Goal: Transaction & Acquisition: Obtain resource

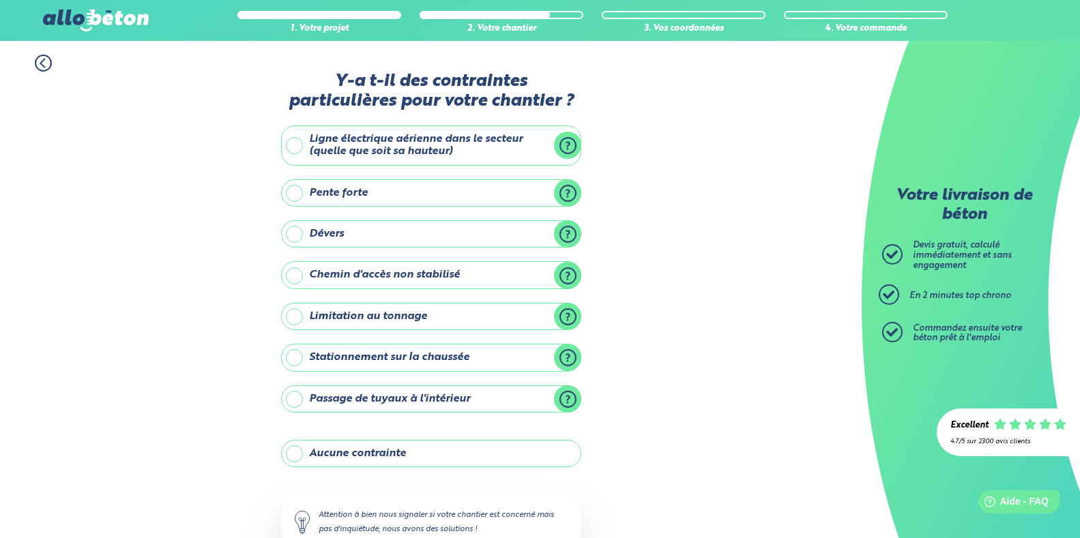
click at [369, 452] on label "Aucune contrainte" at bounding box center [431, 453] width 300 height 27
click at [0, 0] on input "Aucune contrainte" at bounding box center [0, 0] width 0 height 0
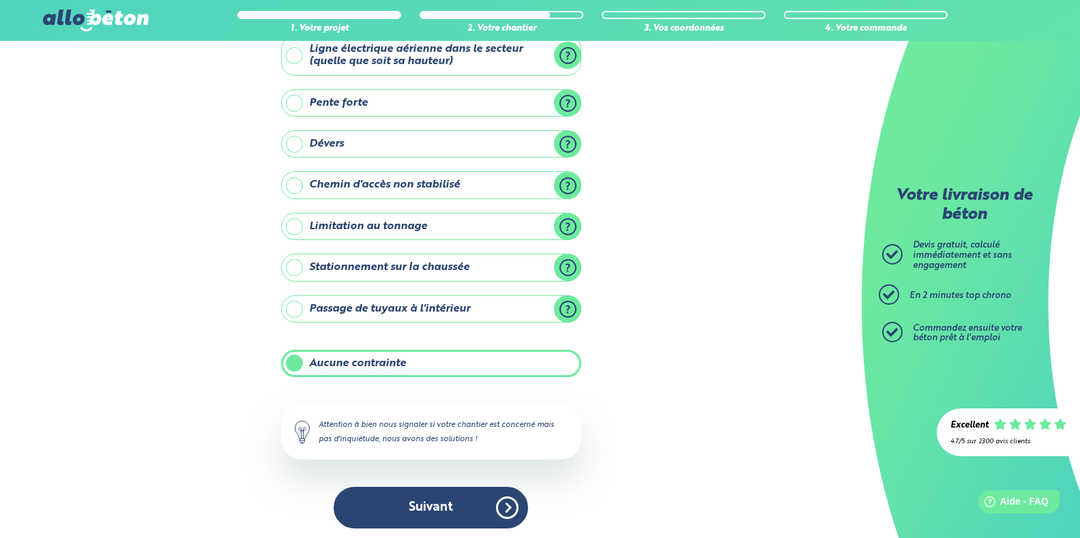
scroll to position [94, 0]
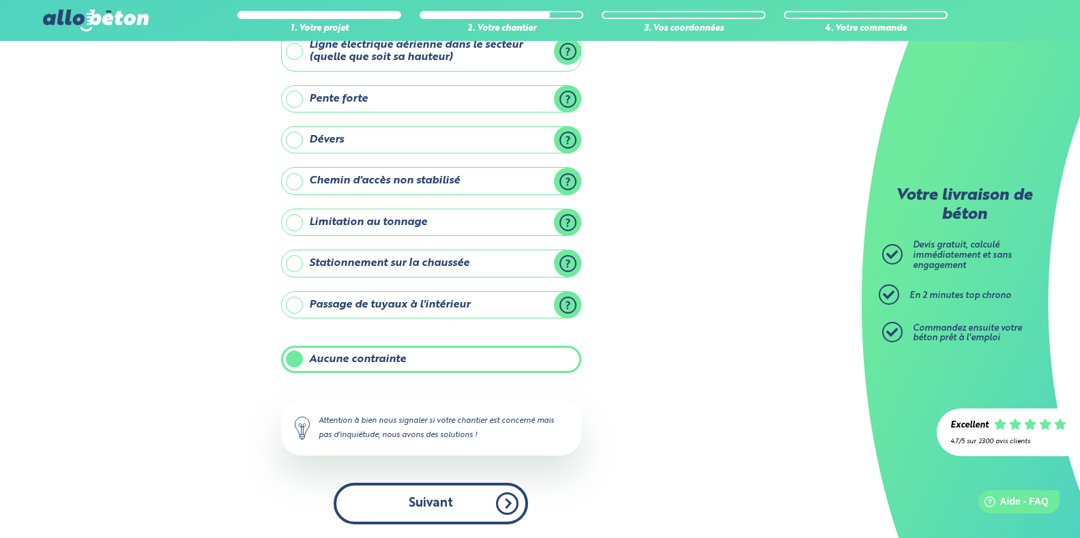
click at [446, 506] on button "Suivant" at bounding box center [431, 504] width 194 height 42
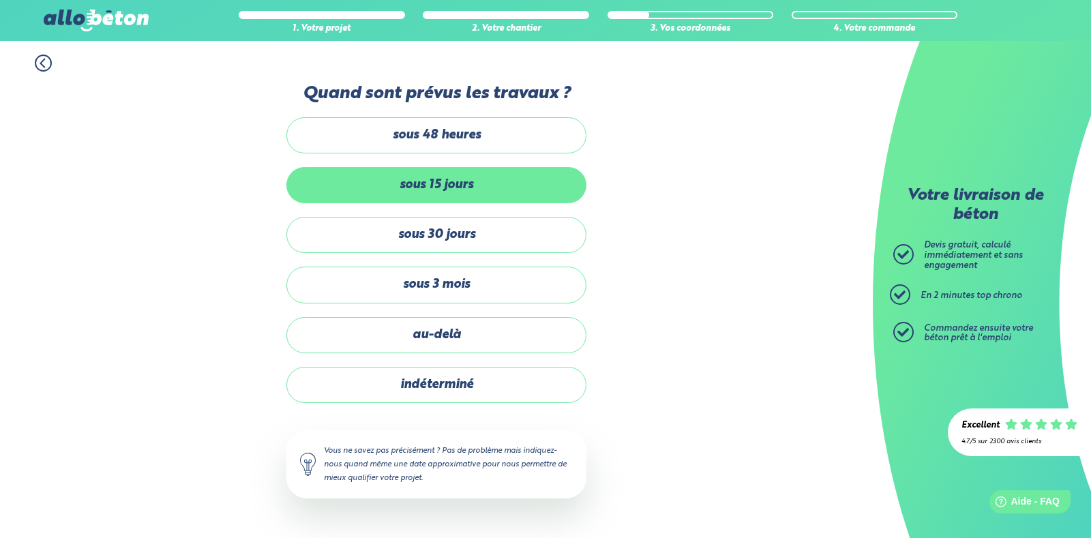
click at [439, 183] on label "sous 15 jours" at bounding box center [436, 185] width 300 height 36
click at [0, 0] on input "sous 15 jours" at bounding box center [0, 0] width 0 height 0
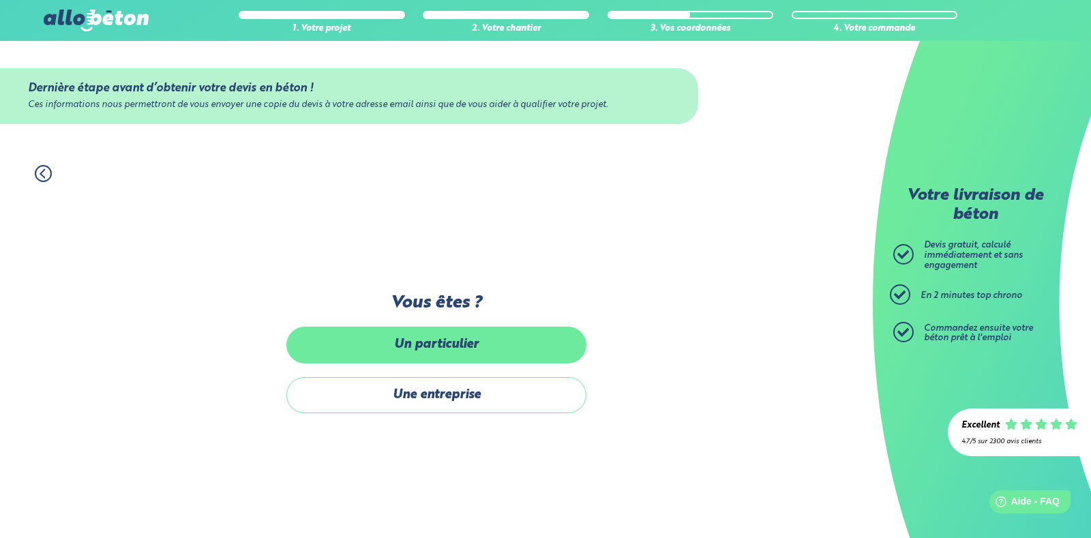
click at [441, 349] on label "Un particulier" at bounding box center [436, 345] width 300 height 36
click at [0, 0] on input "Un particulier" at bounding box center [0, 0] width 0 height 0
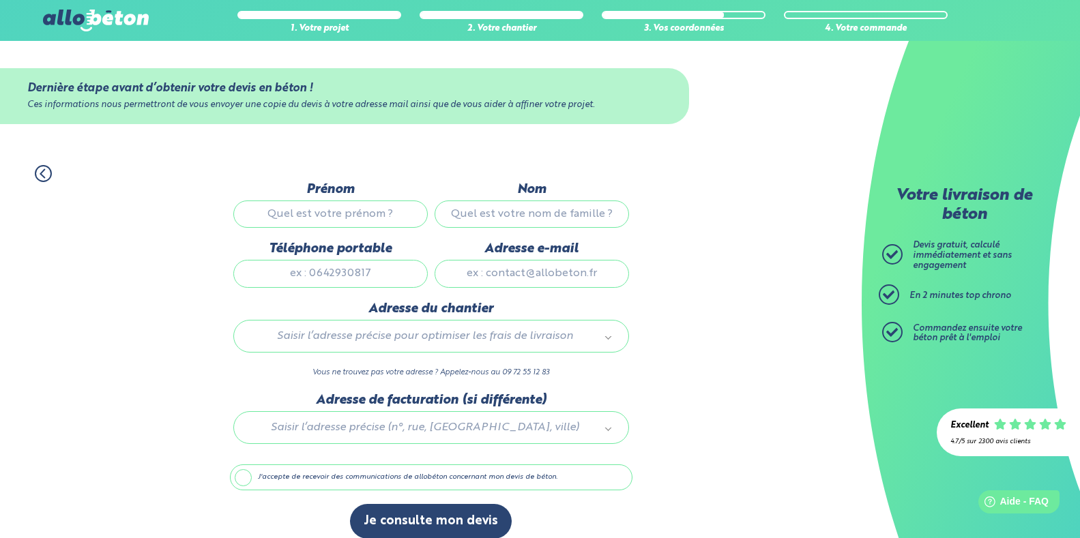
click at [297, 214] on input "Prénom" at bounding box center [330, 214] width 194 height 27
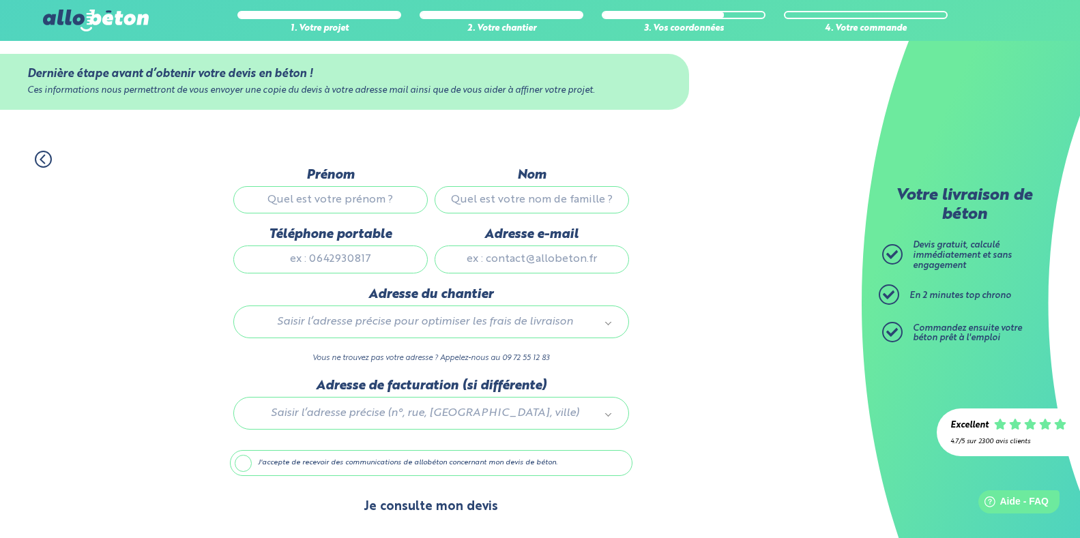
click at [420, 505] on button "Je consulte mon devis" at bounding box center [431, 507] width 162 height 35
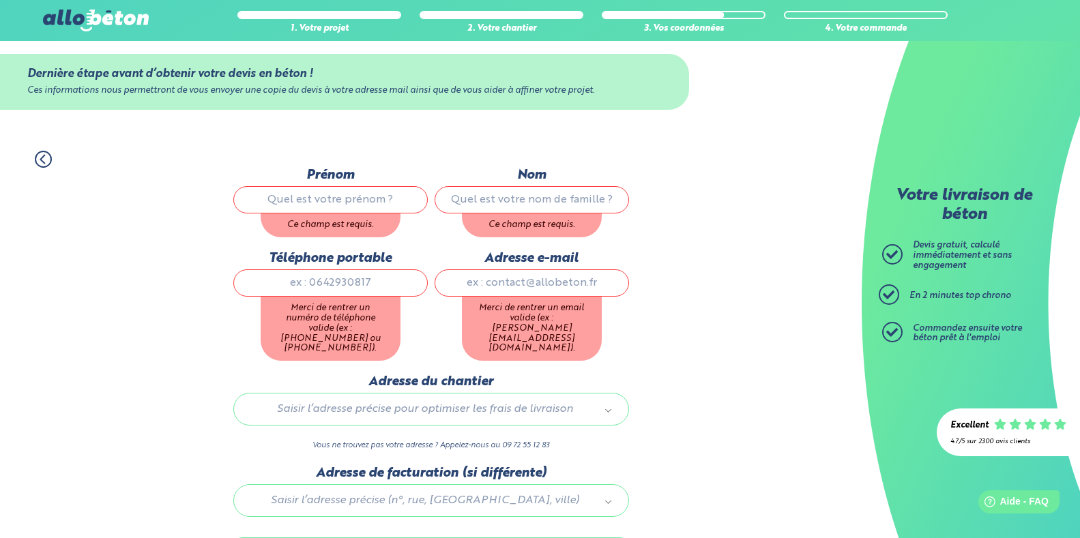
click at [325, 196] on input "Prénom" at bounding box center [330, 199] width 194 height 27
type input "[PERSON_NAME]"
type input "Dufour"
type input "0624145965"
type input "[PERSON_NAME][EMAIL_ADDRESS][DOMAIN_NAME]"
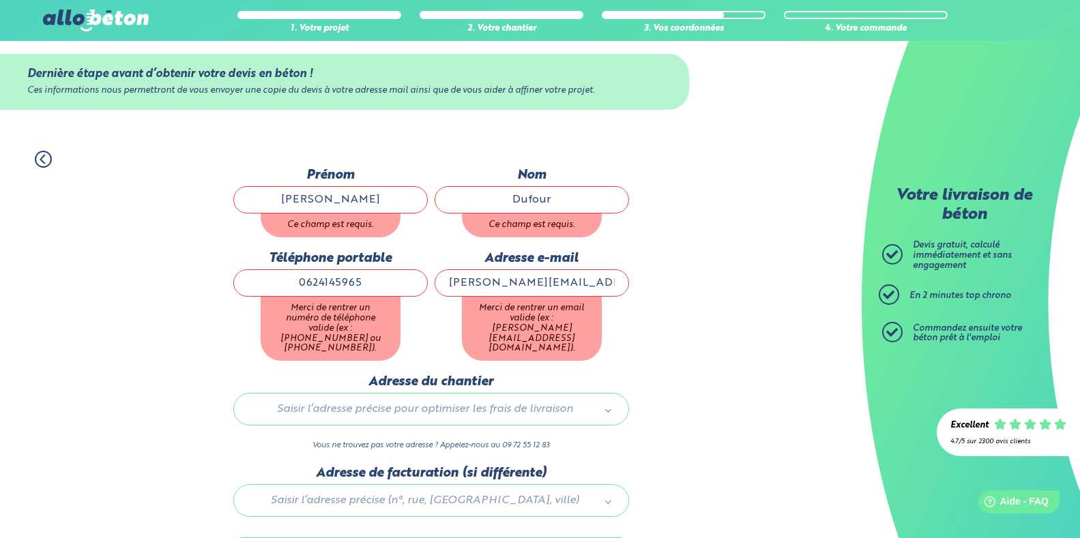
type input "[STREET_ADDRESS]"
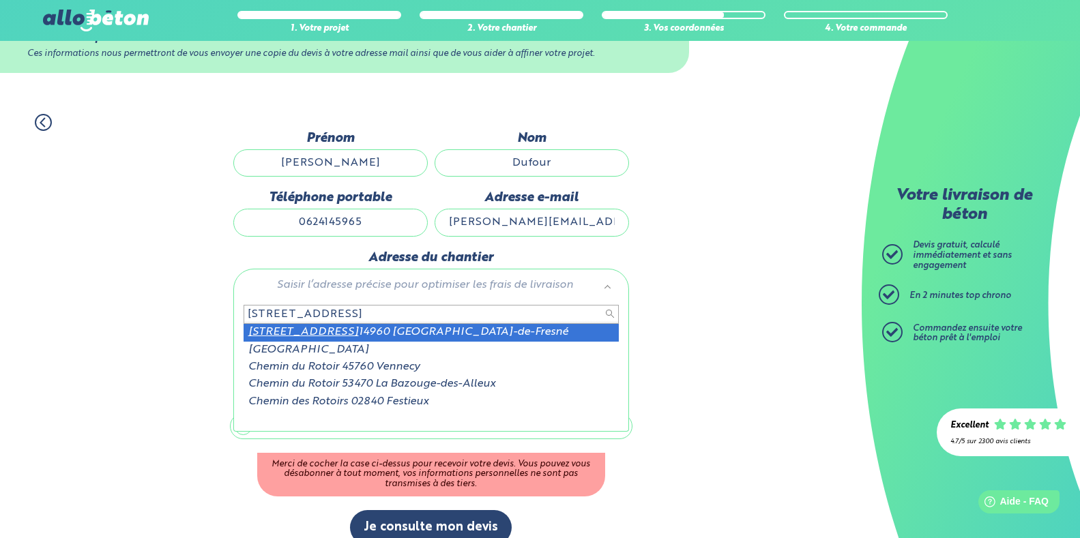
scroll to position [72, 0]
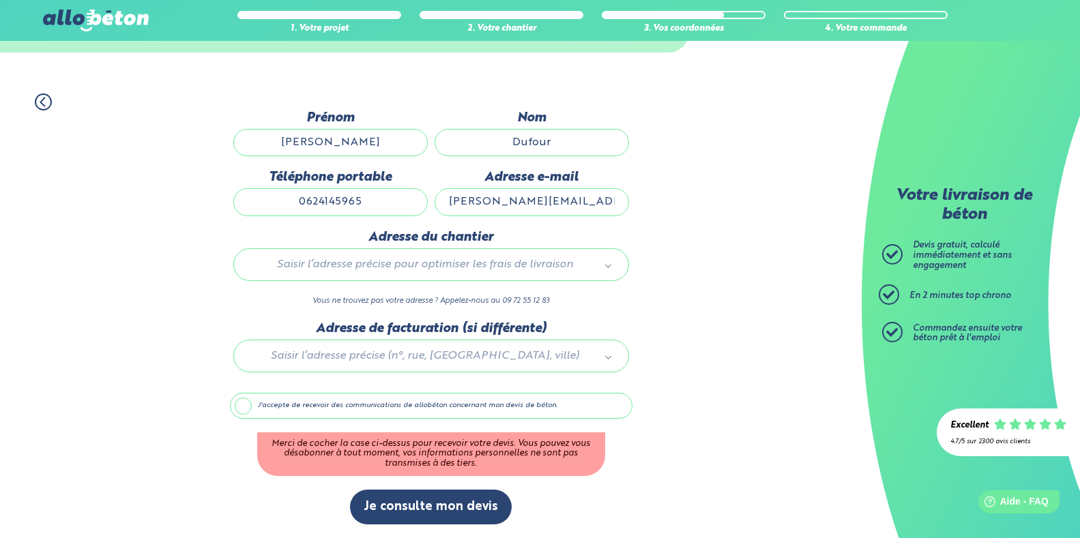
type input "l"
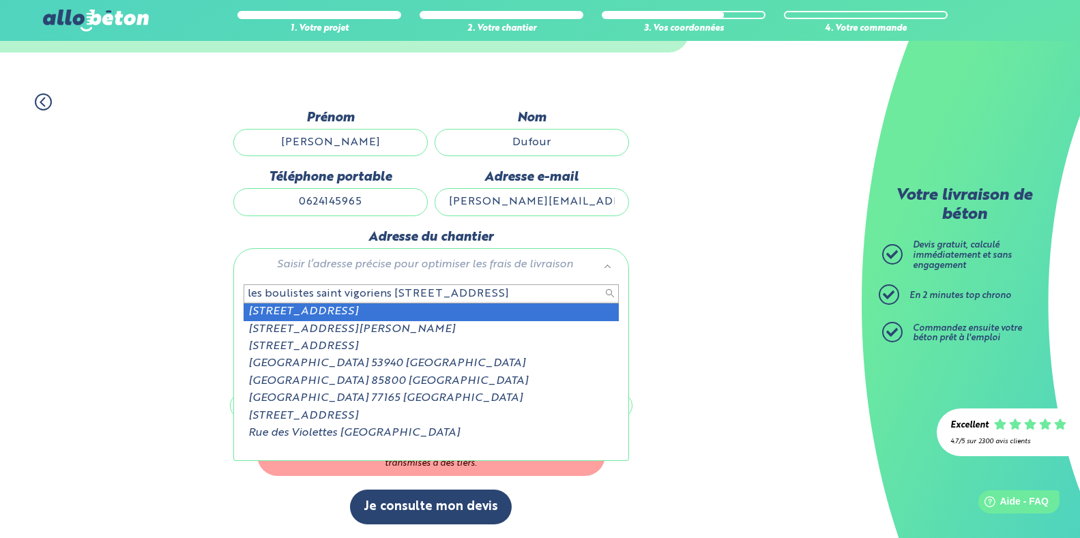
type input "les boulistes saint vigoriens [STREET_ADDRESS]"
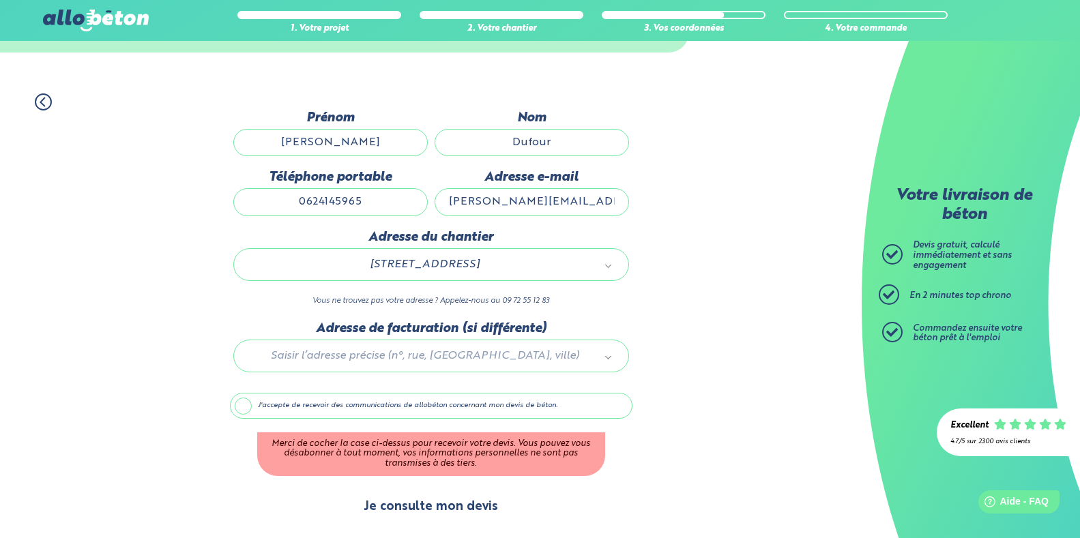
click at [450, 505] on button "Je consulte mon devis" at bounding box center [431, 507] width 162 height 35
click at [344, 356] on div at bounding box center [431, 353] width 402 height 65
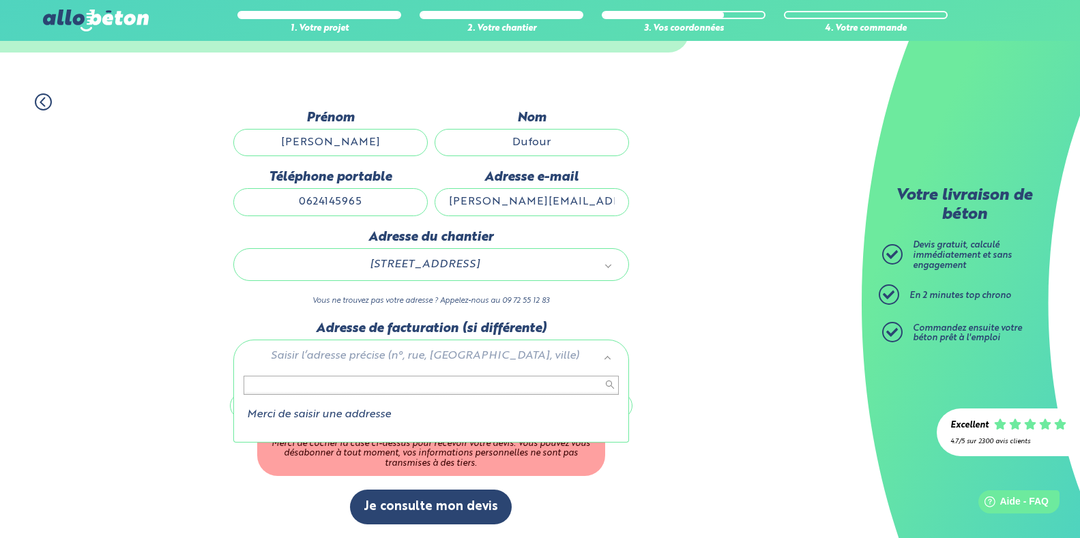
click at [325, 406] on ul "Merci de saisir une addresse" at bounding box center [430, 408] width 378 height 26
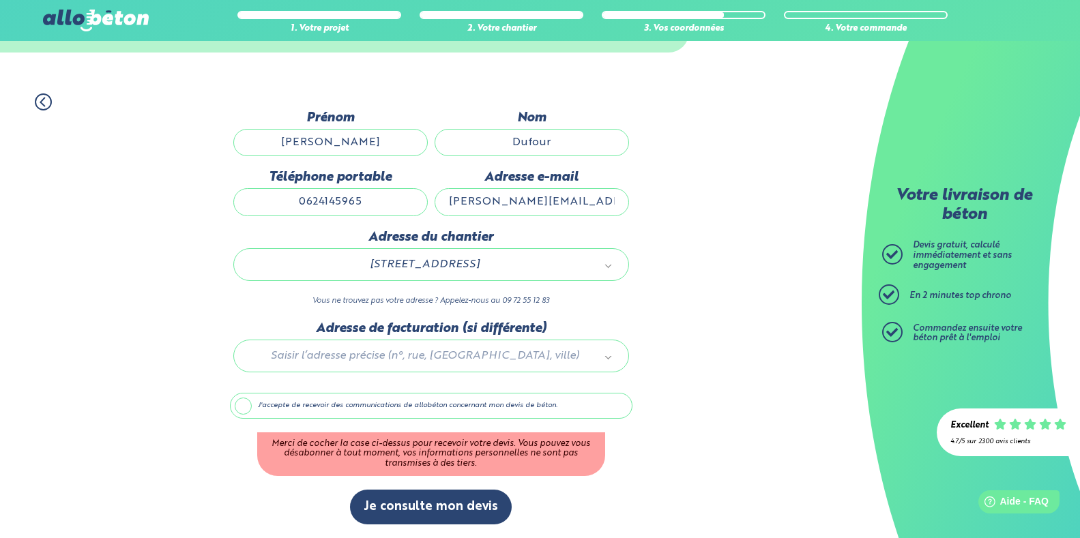
click at [283, 404] on label "J'accepte de recevoir des communications de allobéton concernant mon devis de b…" at bounding box center [431, 406] width 402 height 26
click at [0, 0] on input "J'accepte de recevoir des communications de allobéton concernant mon devis de b…" at bounding box center [0, 0] width 0 height 0
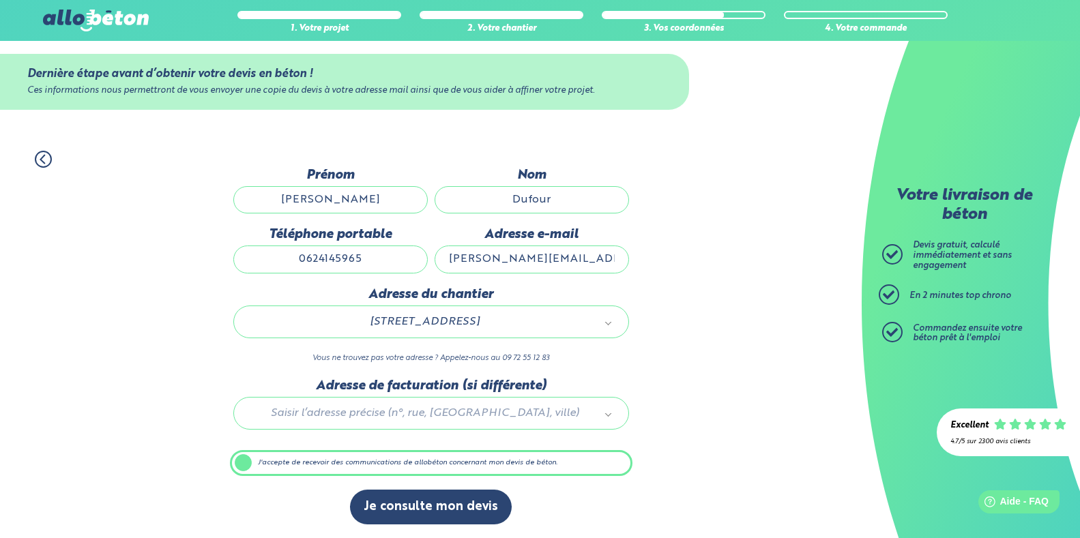
scroll to position [14, 0]
click at [432, 506] on button "Je consulte mon devis" at bounding box center [431, 507] width 162 height 35
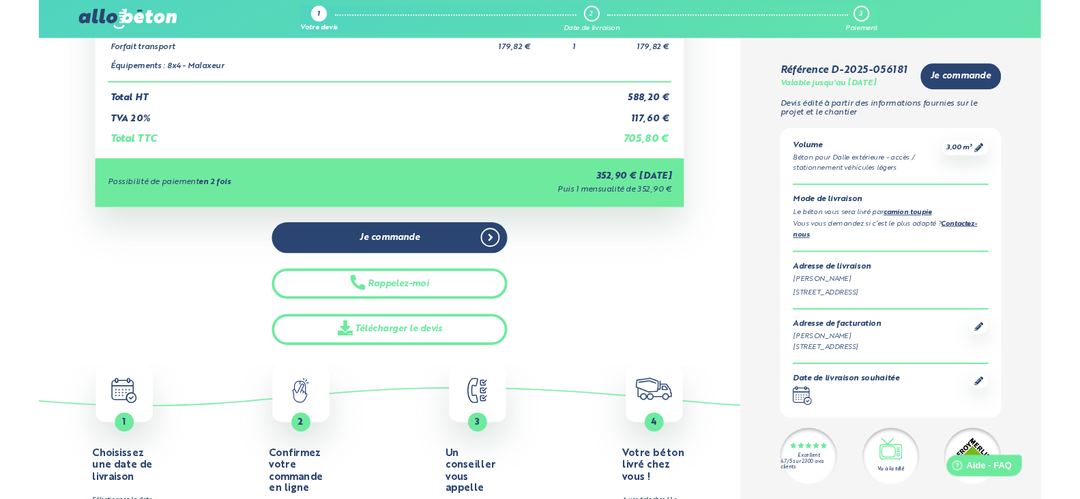
scroll to position [68, 0]
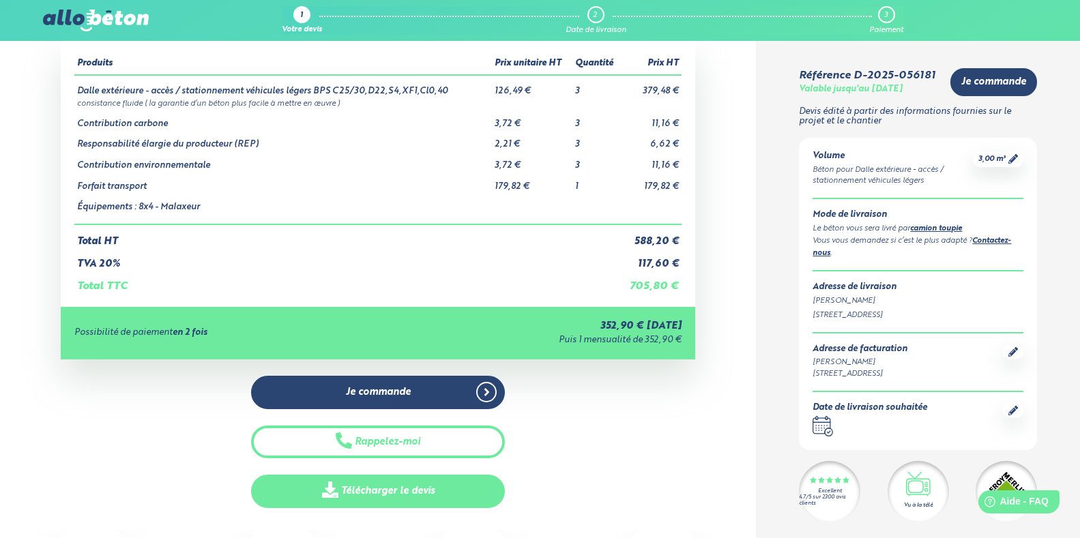
click at [376, 490] on link "Télécharger le devis" at bounding box center [378, 491] width 254 height 33
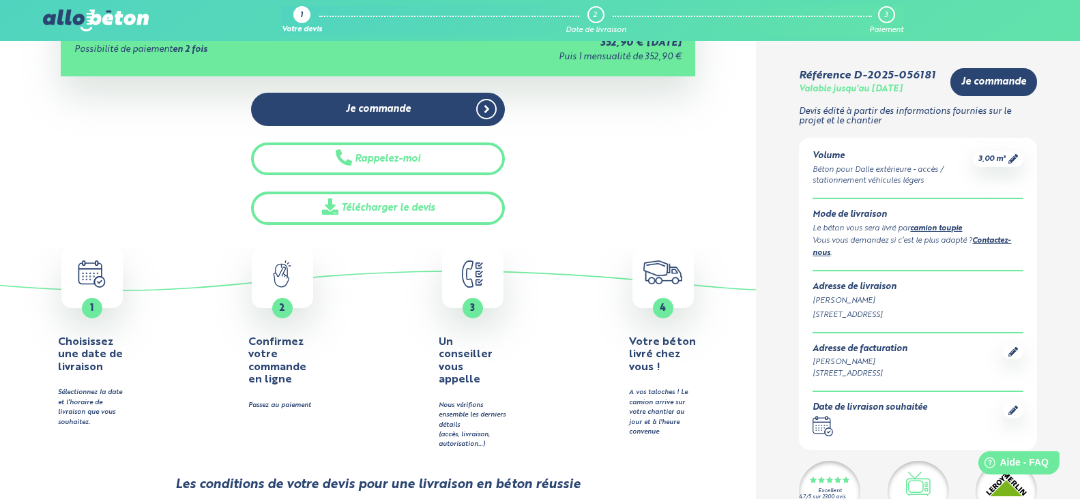
scroll to position [341, 0]
